Goal: Transaction & Acquisition: Purchase product/service

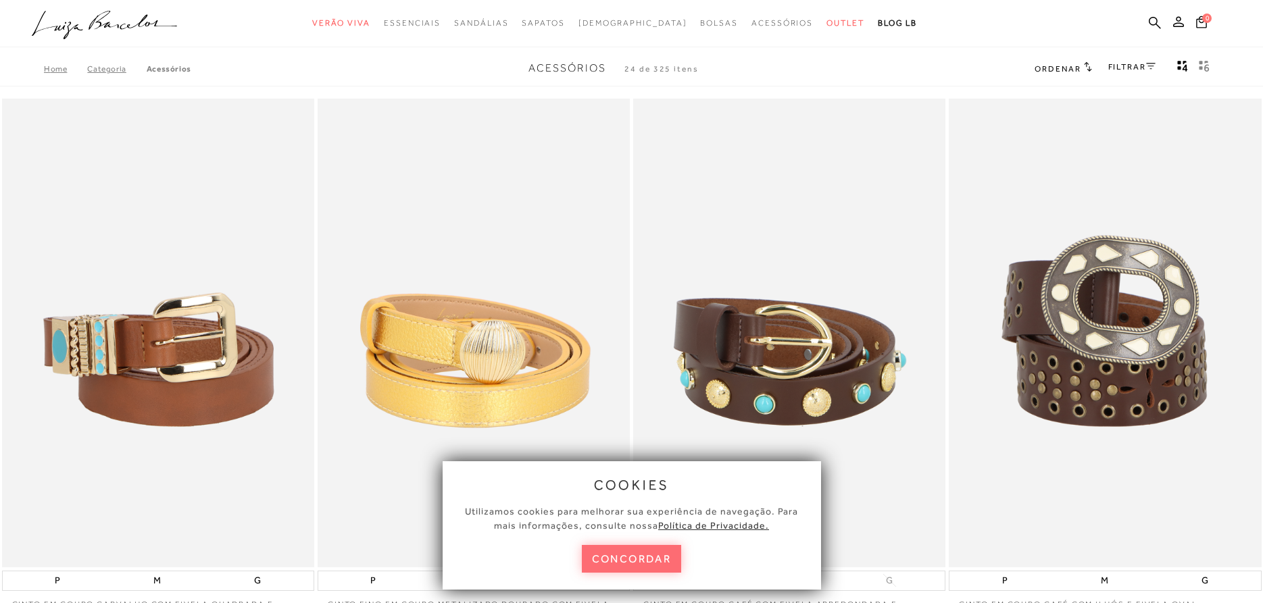
click at [626, 562] on button "concordar" at bounding box center [632, 559] width 100 height 28
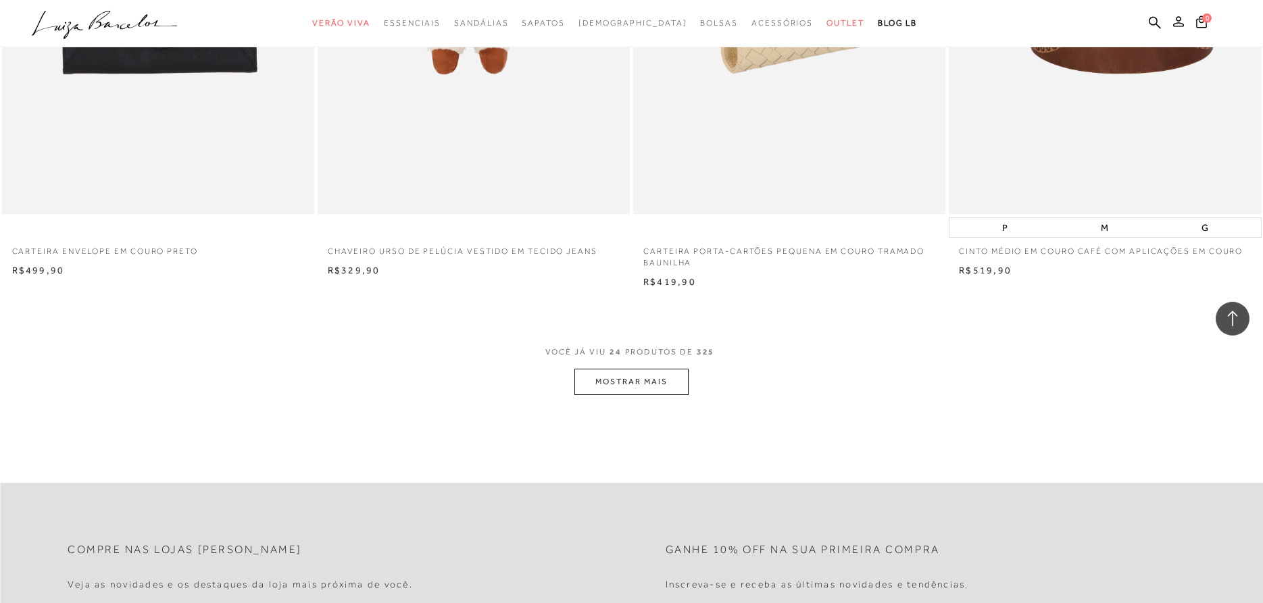
scroll to position [2967, 0]
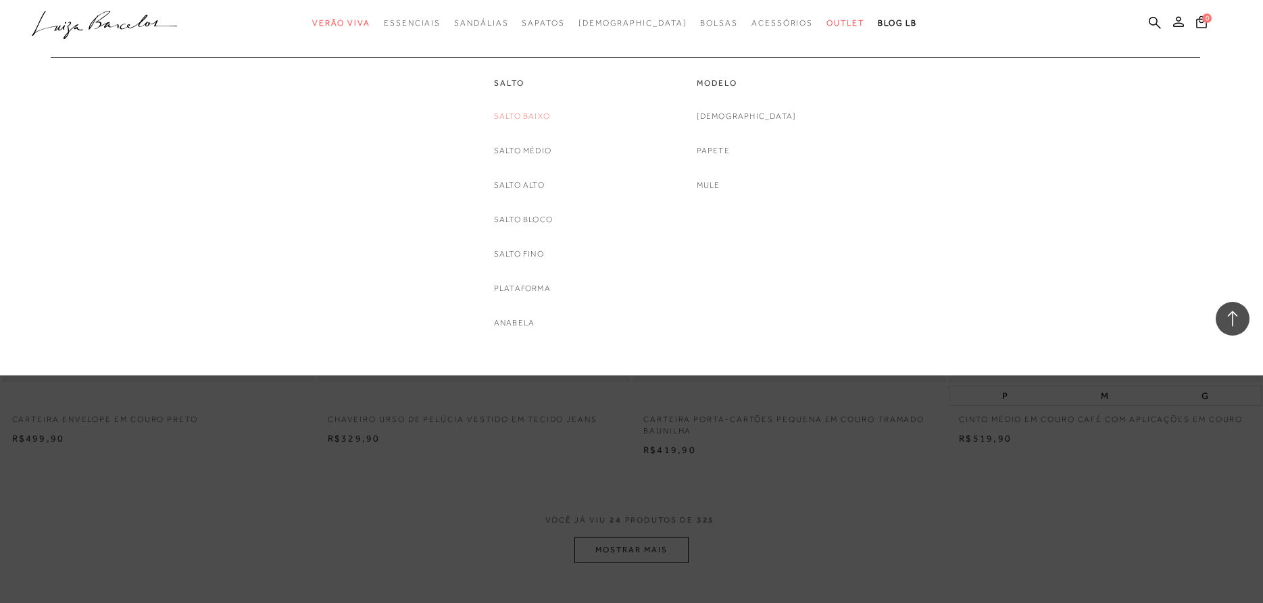
click at [513, 122] on link "Salto Baixo" at bounding box center [522, 116] width 56 height 14
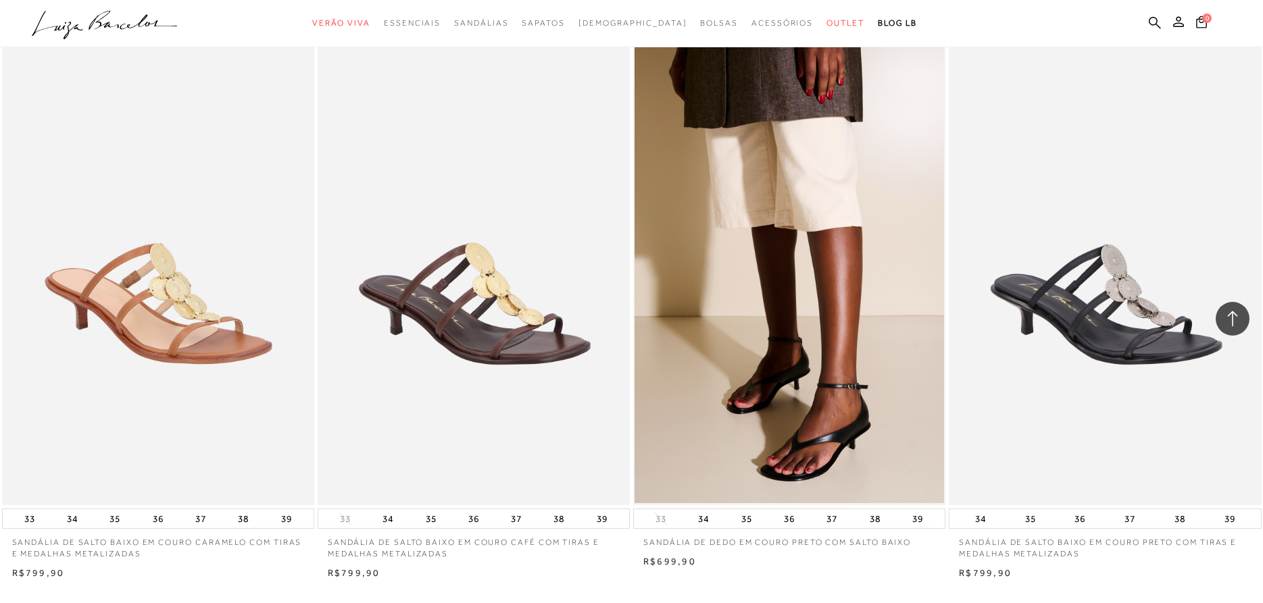
scroll to position [3101, 0]
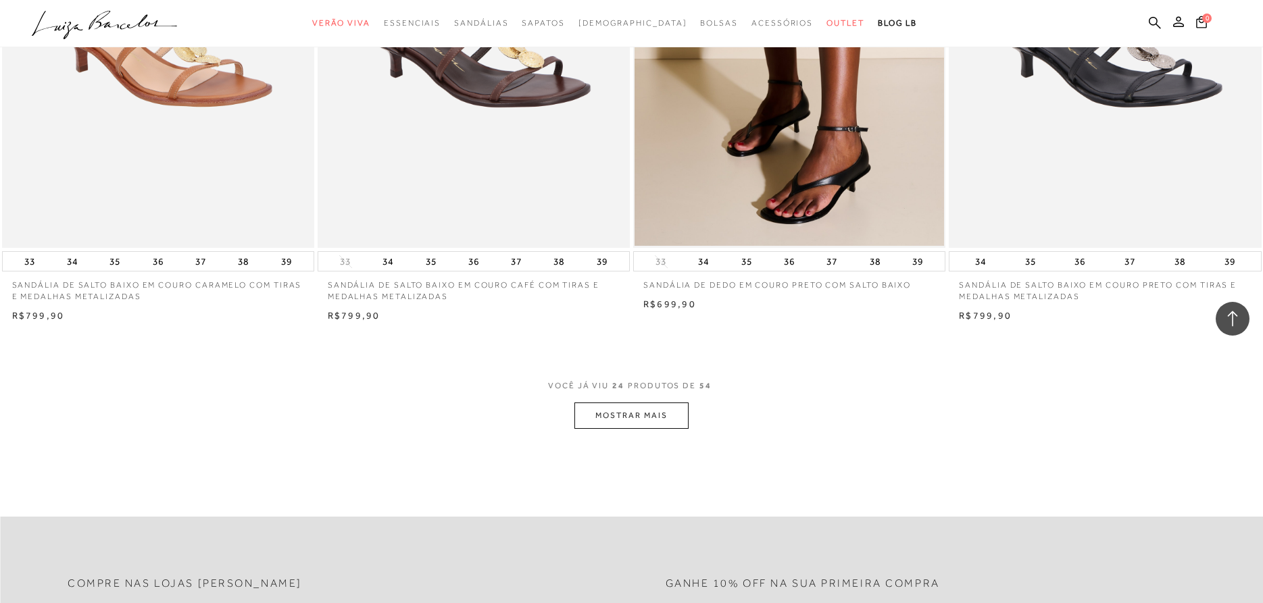
click at [609, 413] on button "MOSTRAR MAIS" at bounding box center [631, 416] width 114 height 26
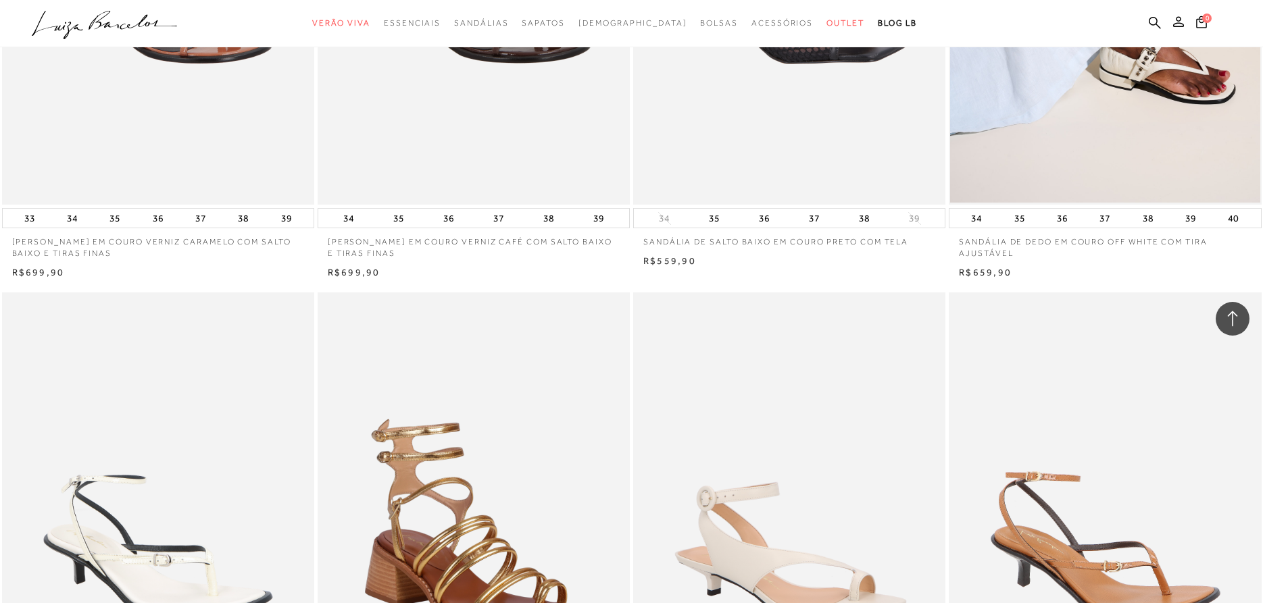
scroll to position [6272, 0]
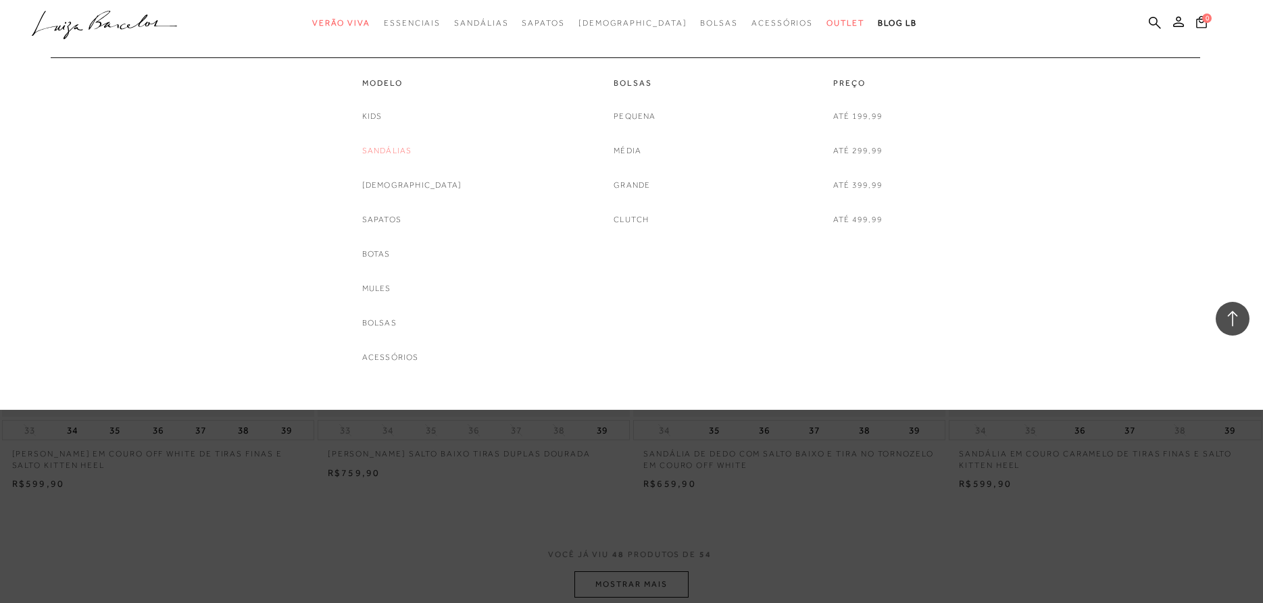
click at [407, 146] on link "Sandálias" at bounding box center [387, 151] width 50 height 14
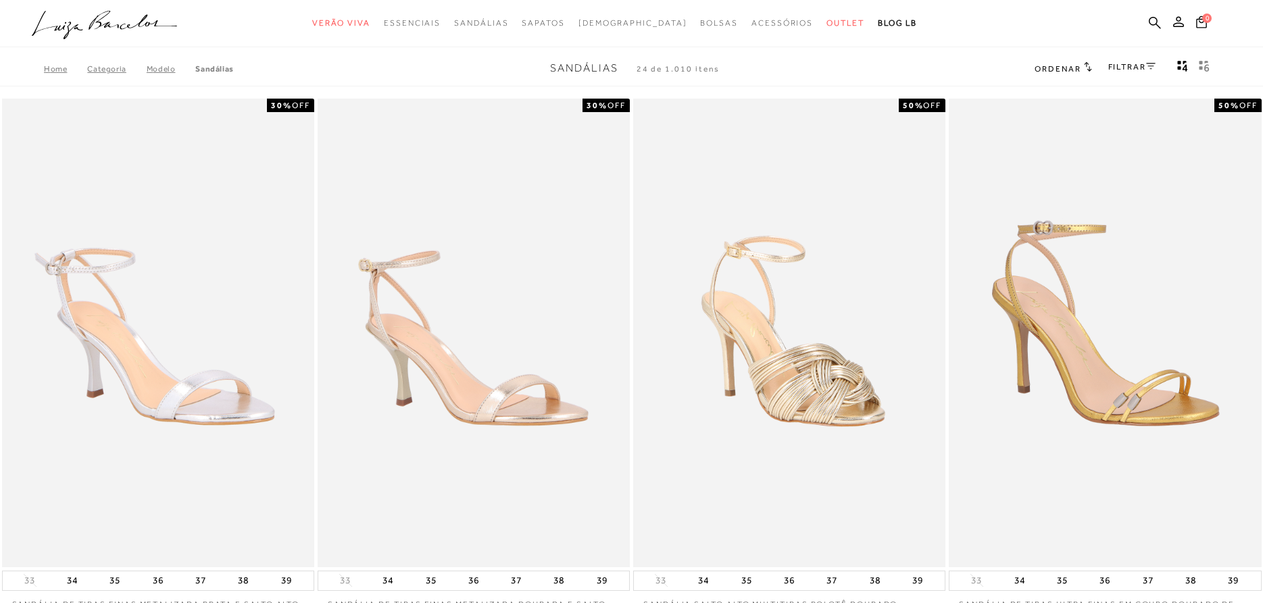
click at [1145, 65] on link "FILTRAR" at bounding box center [1131, 66] width 47 height 9
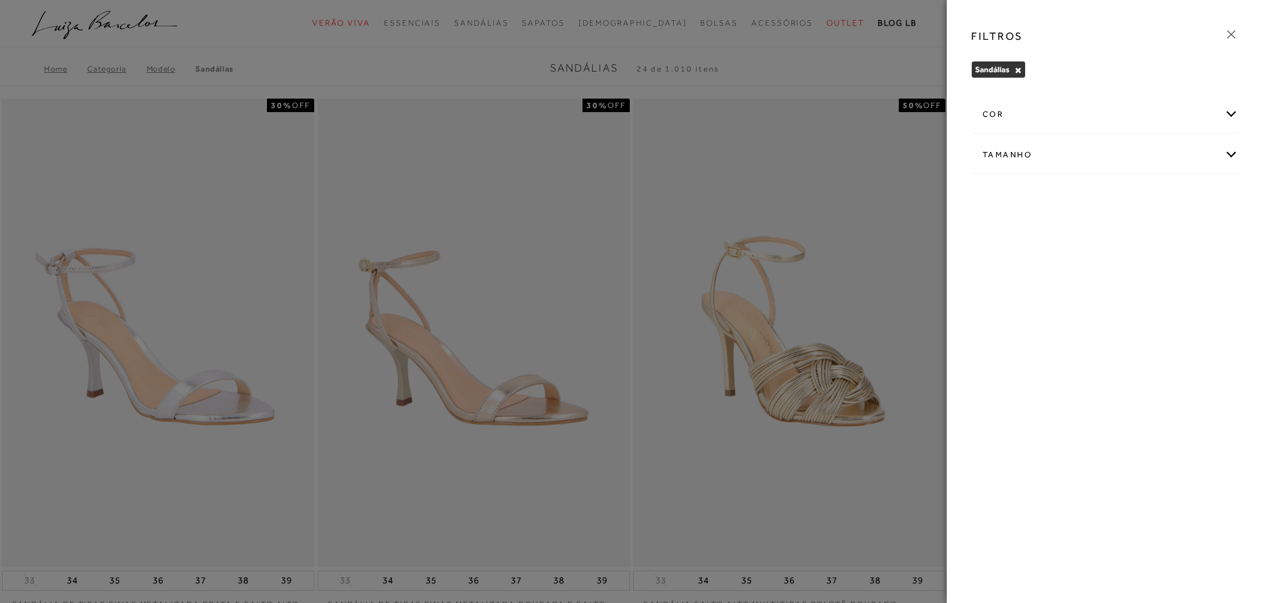
click at [1028, 151] on div "Tamanho" at bounding box center [1105, 155] width 266 height 36
click at [1157, 233] on span "34" at bounding box center [1157, 234] width 20 height 10
click at [1157, 233] on input "34" at bounding box center [1151, 237] width 14 height 14
checkbox input "true"
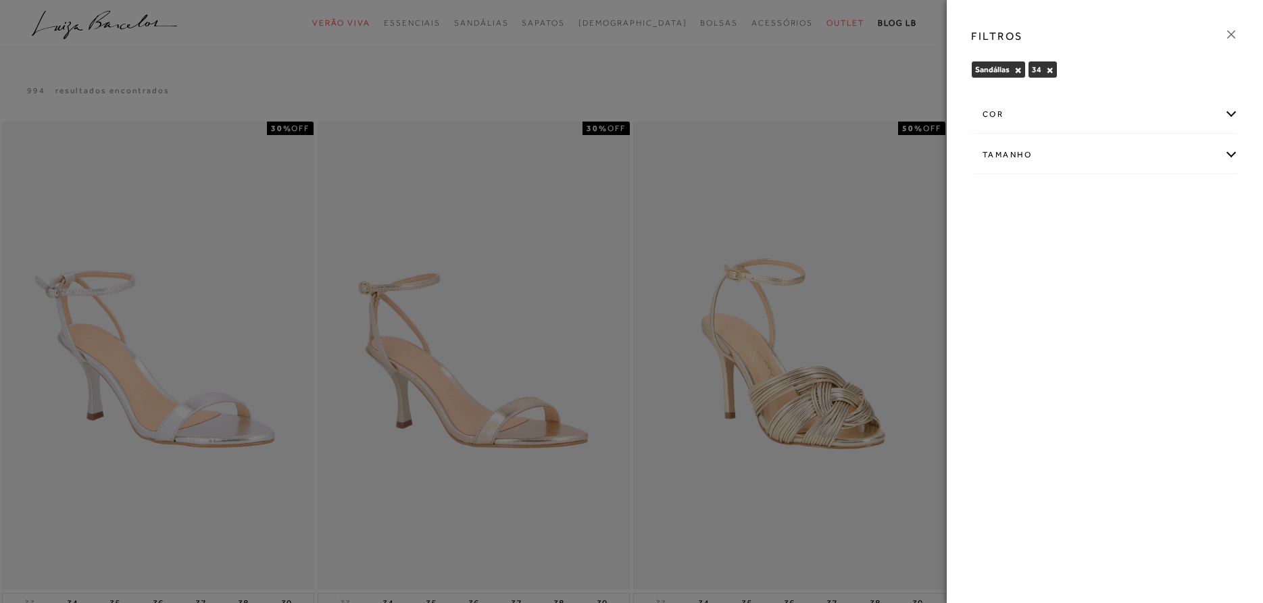
click at [1235, 33] on icon at bounding box center [1231, 34] width 15 height 15
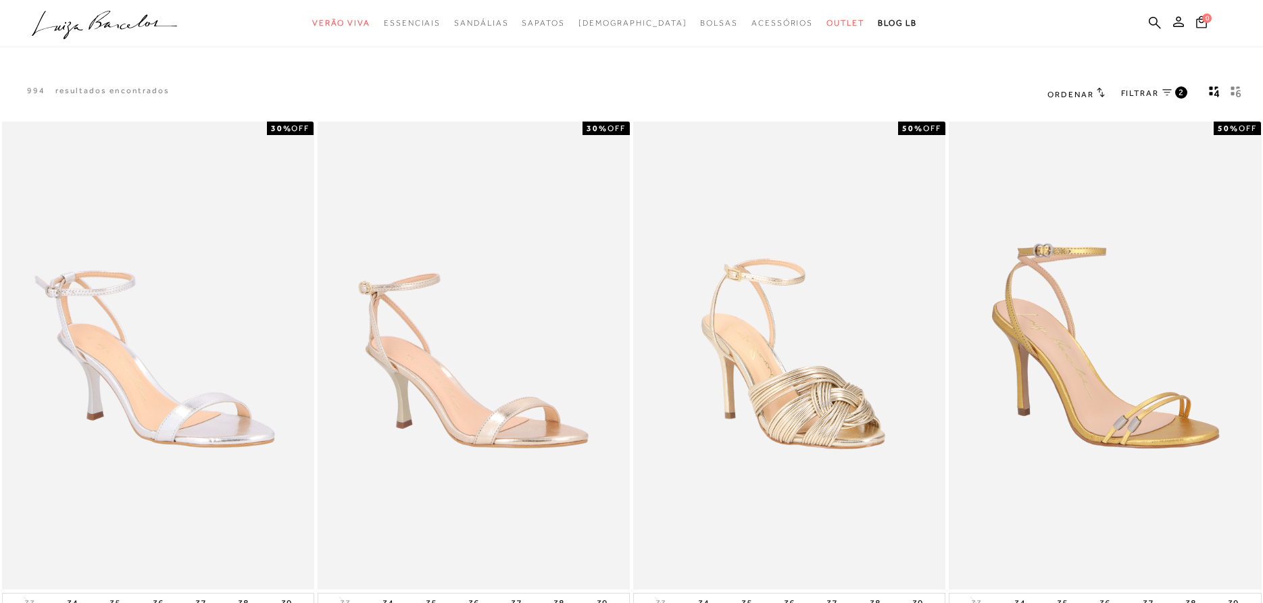
click at [1076, 98] on span "Ordenar" at bounding box center [1070, 94] width 46 height 9
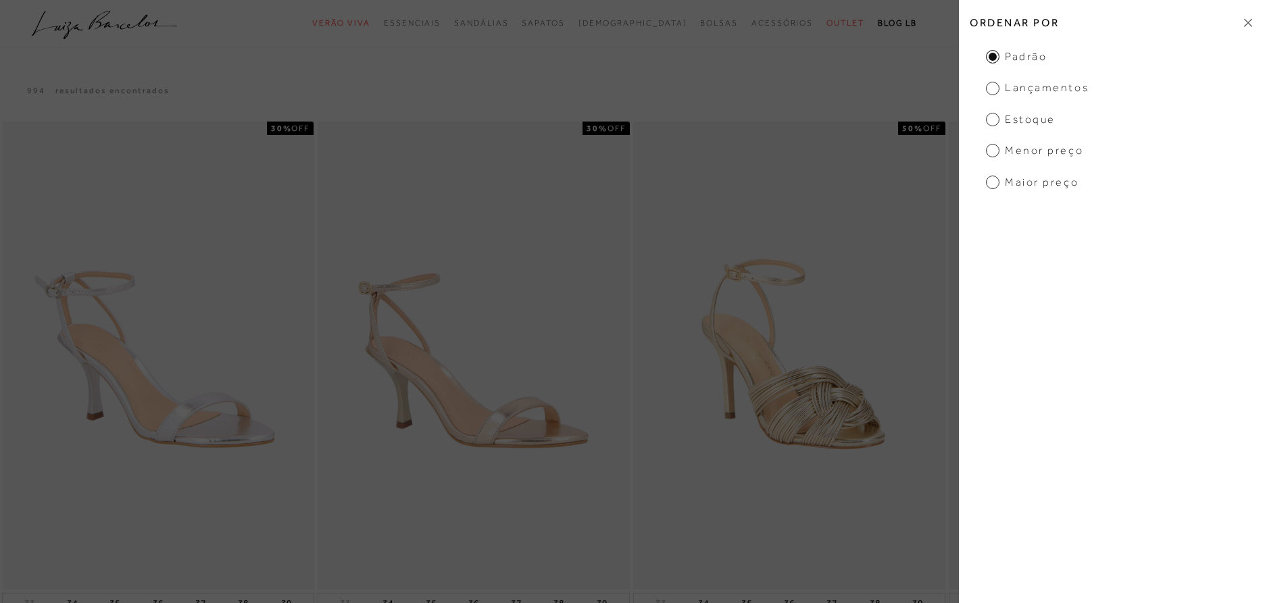
click at [1009, 148] on span "Menor Preço" at bounding box center [1034, 150] width 97 height 15
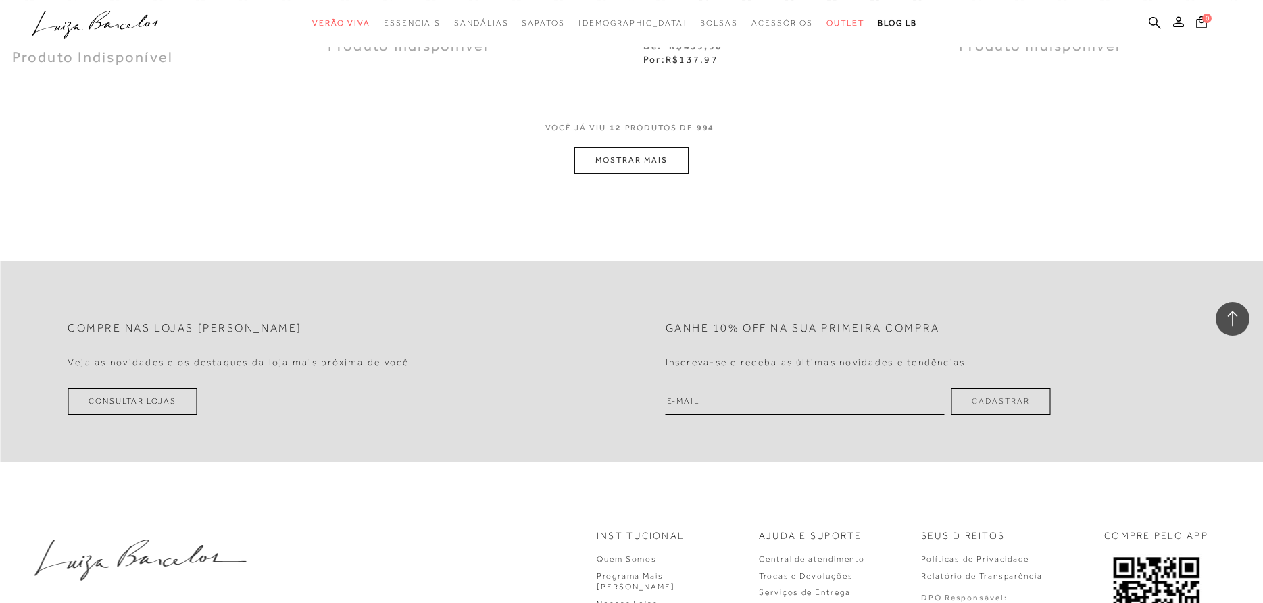
scroll to position [1792, 0]
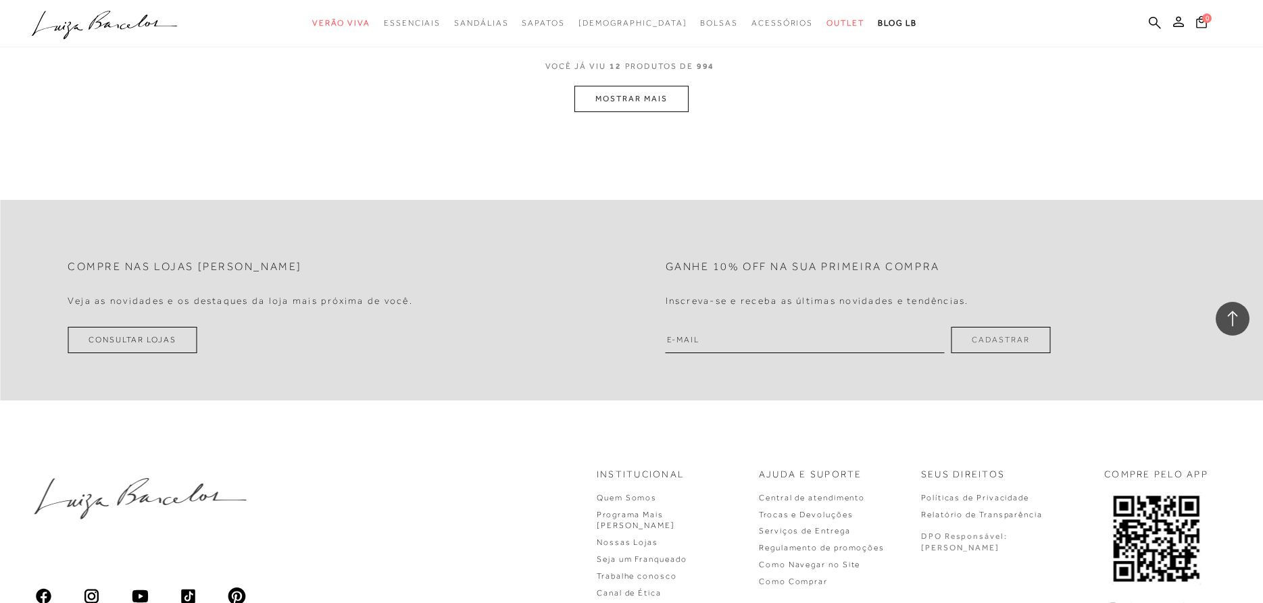
click at [601, 105] on button "MOSTRAR MAIS" at bounding box center [631, 99] width 114 height 26
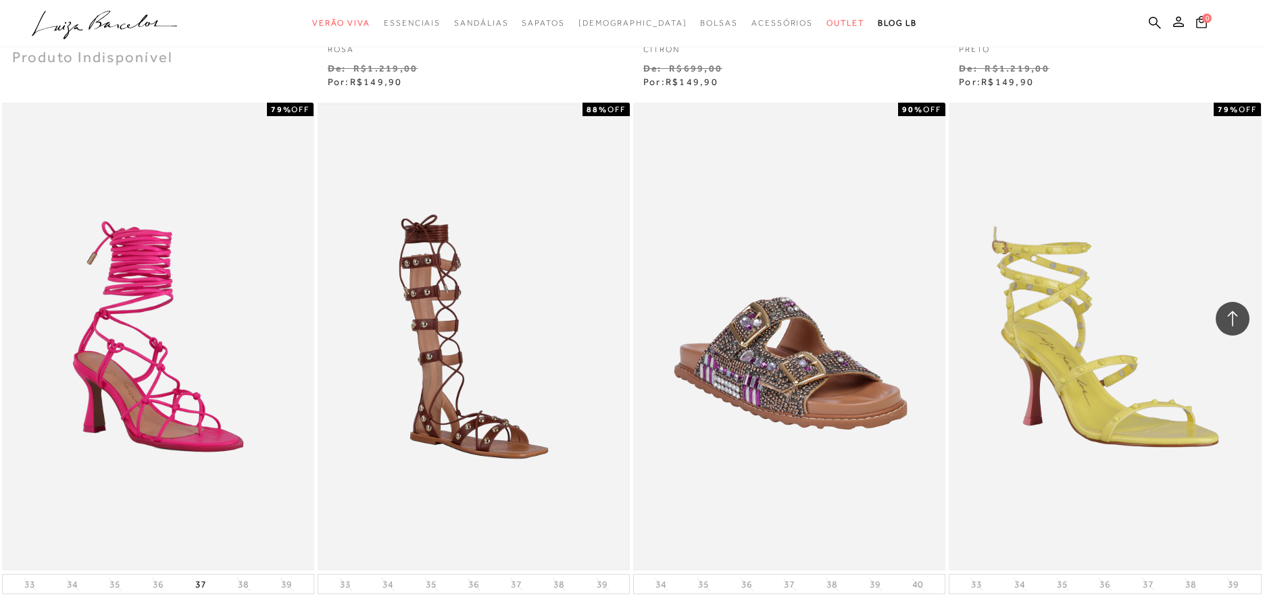
scroll to position [3033, 0]
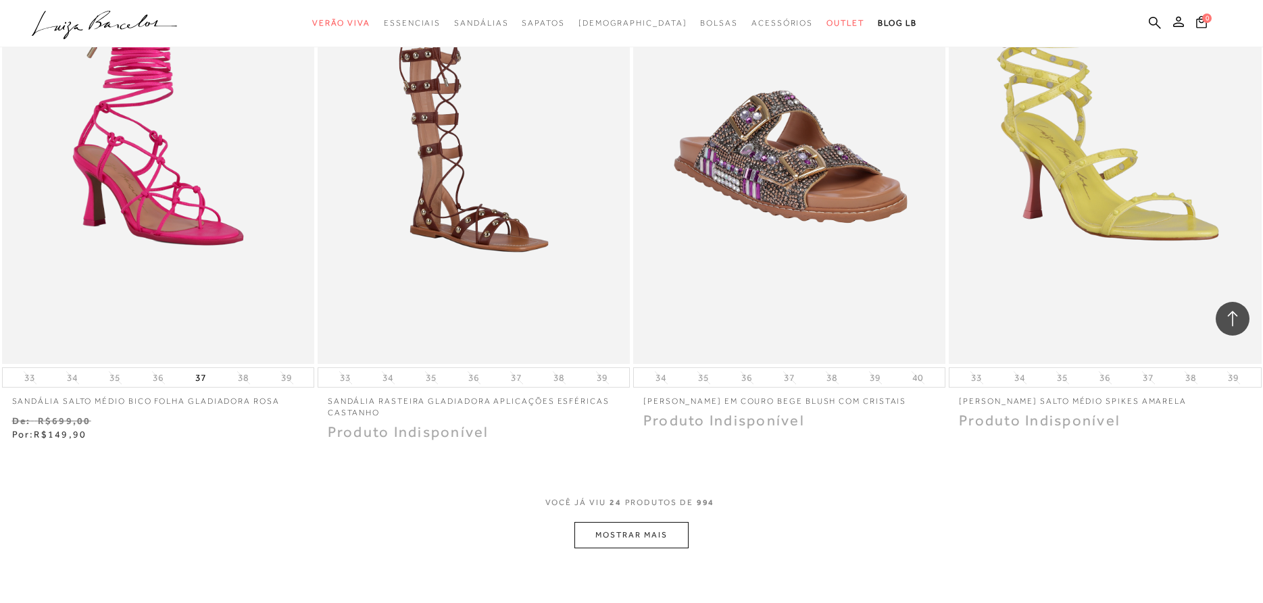
click at [620, 534] on button "MOSTRAR MAIS" at bounding box center [631, 535] width 114 height 26
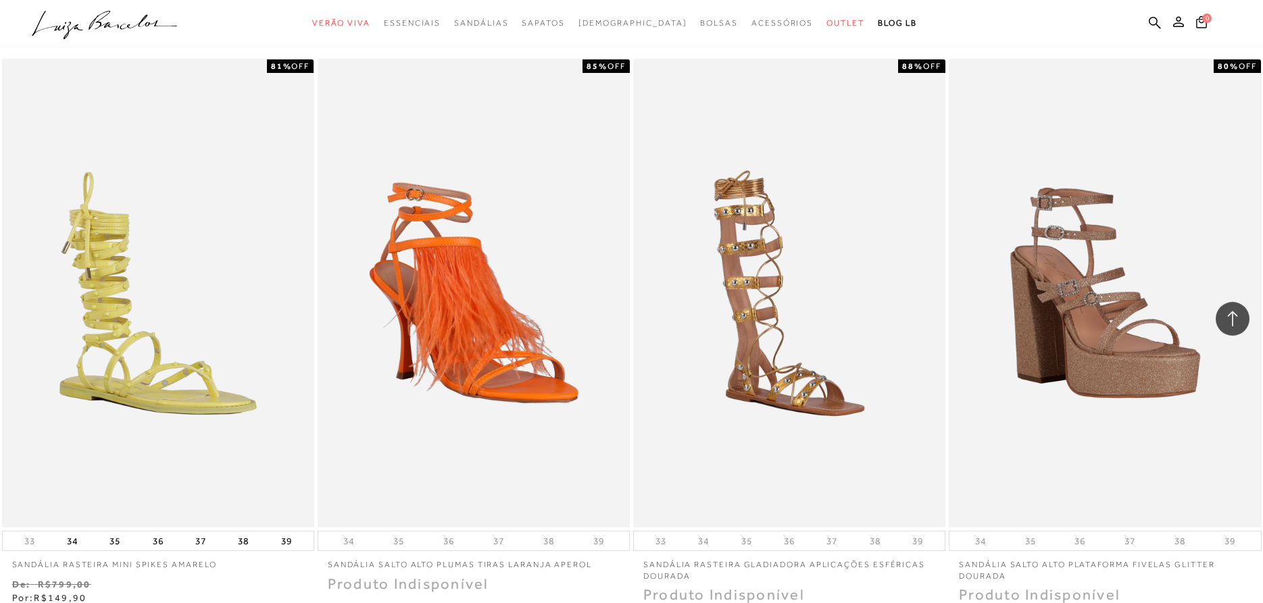
scroll to position [4687, 0]
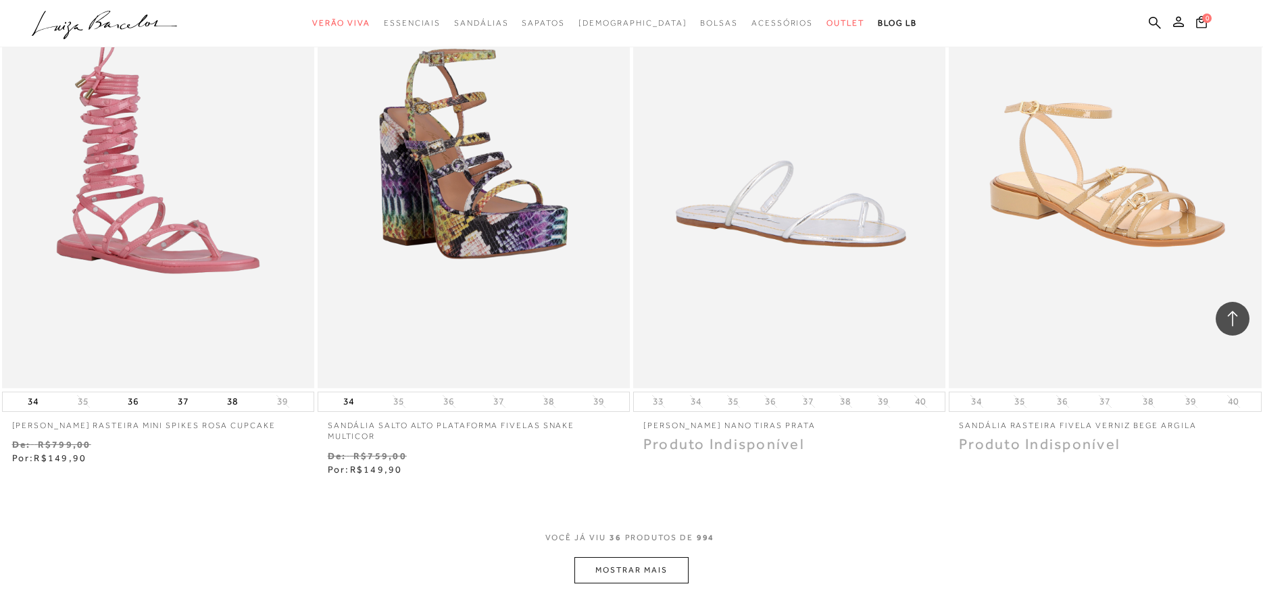
click at [626, 584] on button "MOSTRAR MAIS" at bounding box center [631, 570] width 114 height 26
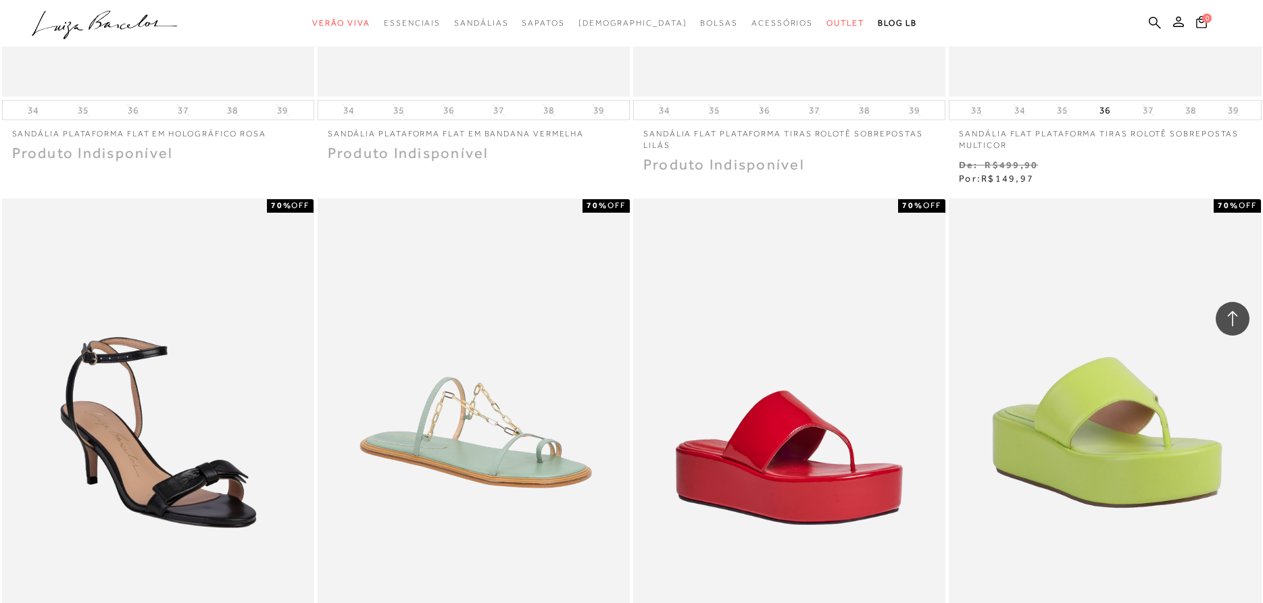
scroll to position [6685, 0]
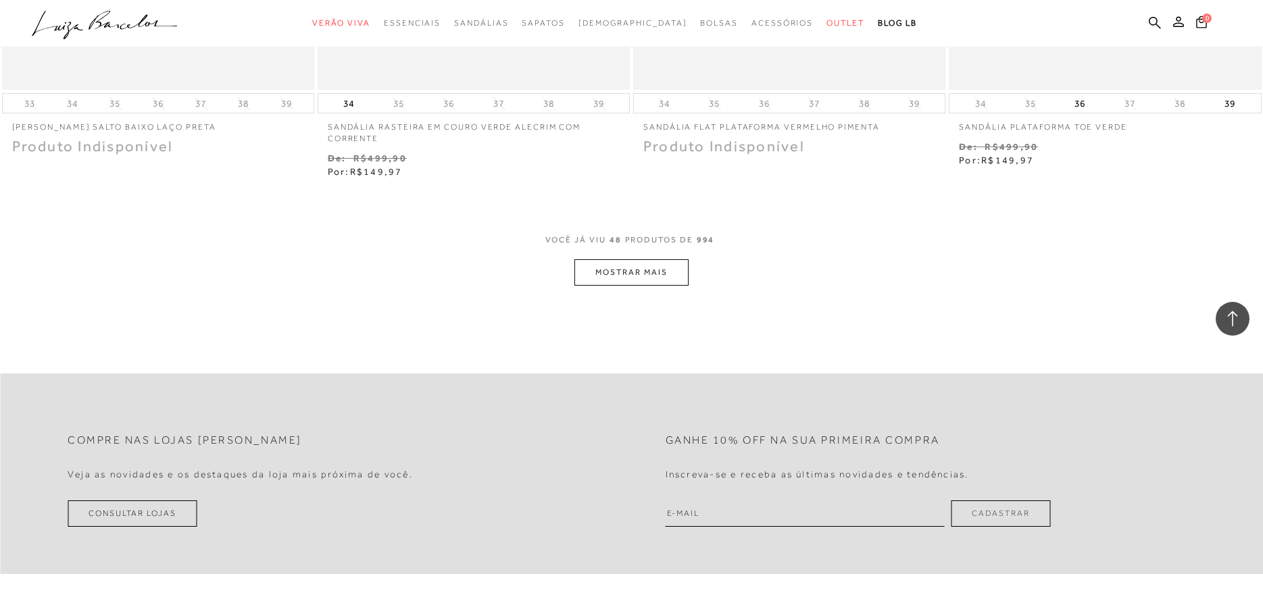
click at [614, 276] on button "MOSTRAR MAIS" at bounding box center [631, 272] width 114 height 26
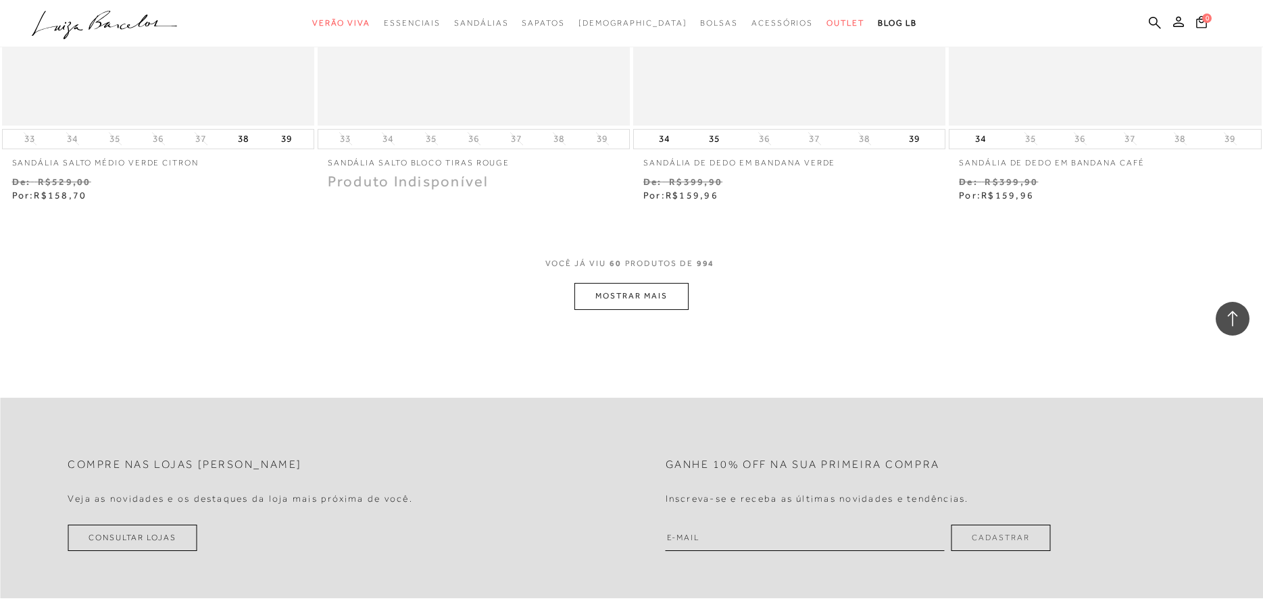
scroll to position [8546, 0]
